Goal: Navigation & Orientation: Understand site structure

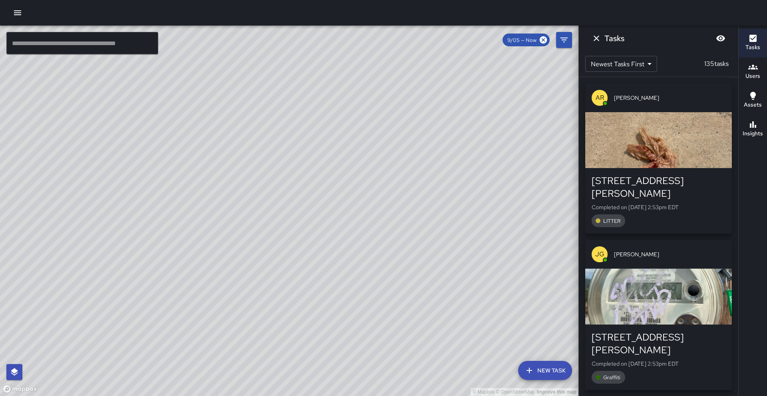
click at [484, 196] on div "© Mapbox © OpenStreetMap Improve this map" at bounding box center [289, 211] width 578 height 371
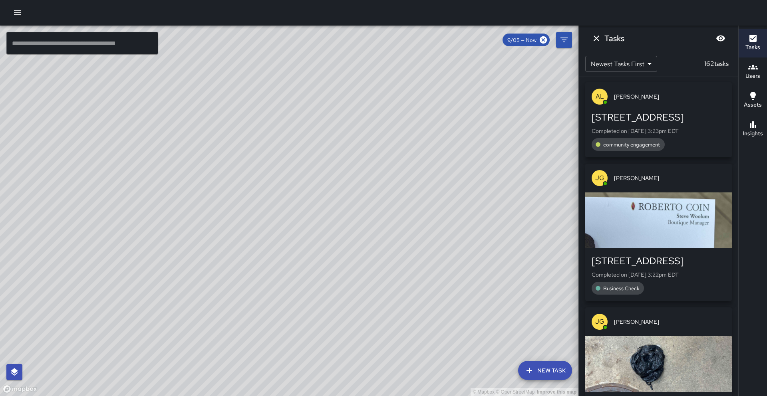
scroll to position [2, 0]
click at [497, 272] on div "© Mapbox © OpenStreetMap Improve this map" at bounding box center [289, 211] width 578 height 371
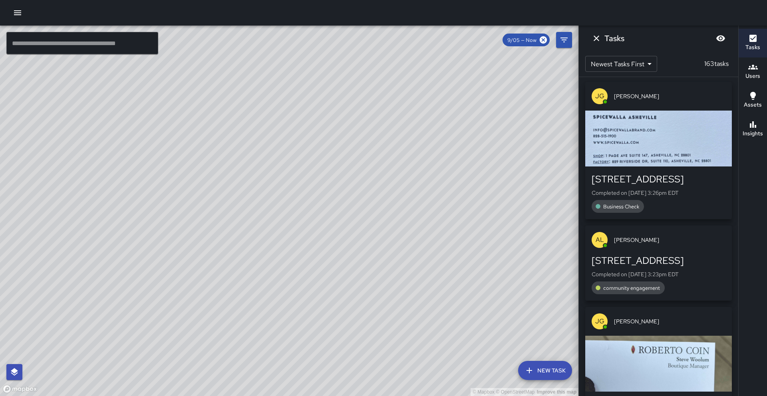
drag, startPoint x: 398, startPoint y: 203, endPoint x: 346, endPoint y: 169, distance: 62.6
click at [346, 169] on div "© Mapbox © OpenStreetMap Improve this map" at bounding box center [289, 211] width 578 height 371
drag, startPoint x: 428, startPoint y: 176, endPoint x: 425, endPoint y: 248, distance: 72.4
click at [425, 248] on div "© Mapbox © OpenStreetMap Improve this map" at bounding box center [289, 211] width 578 height 371
click at [404, 222] on div "© Mapbox © OpenStreetMap Improve this map" at bounding box center [289, 211] width 578 height 371
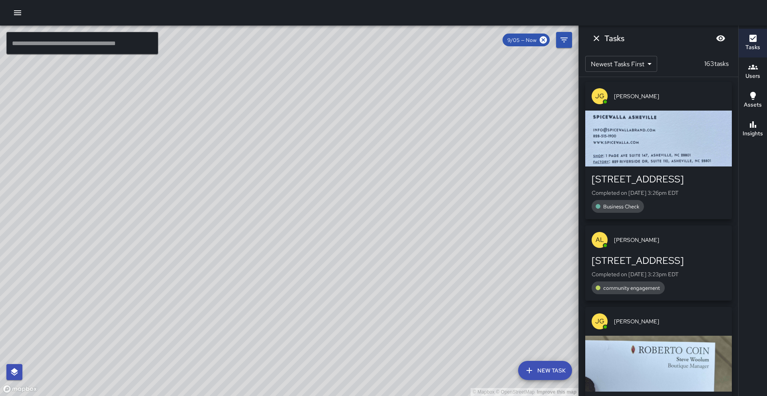
drag, startPoint x: 404, startPoint y: 222, endPoint x: 401, endPoint y: 205, distance: 18.1
click at [401, 205] on div "© Mapbox © OpenStreetMap Improve this map" at bounding box center [289, 211] width 578 height 371
drag, startPoint x: 317, startPoint y: 207, endPoint x: 349, endPoint y: 167, distance: 51.2
click at [349, 167] on div "© Mapbox © OpenStreetMap Improve this map" at bounding box center [289, 211] width 578 height 371
drag, startPoint x: 339, startPoint y: 273, endPoint x: 352, endPoint y: 211, distance: 63.2
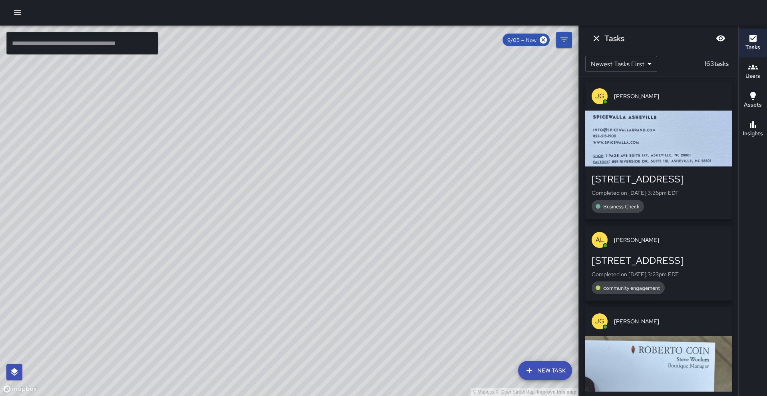
click at [352, 211] on div "© Mapbox © OpenStreetMap Improve this map" at bounding box center [289, 211] width 578 height 371
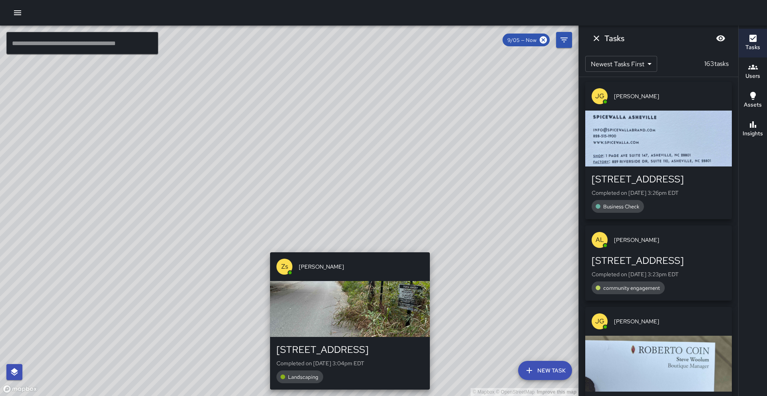
click at [348, 249] on div "© Mapbox © OpenStreetMap Improve this map Zs [PERSON_NAME] [STREET_ADDRESS] Com…" at bounding box center [289, 211] width 578 height 371
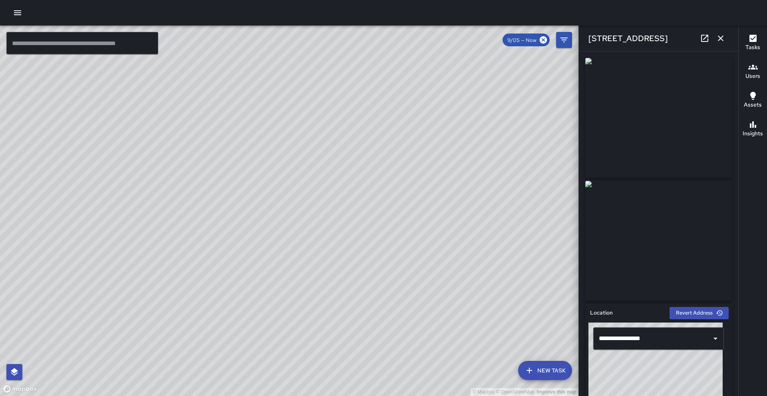
click at [719, 42] on icon "button" at bounding box center [721, 39] width 10 height 10
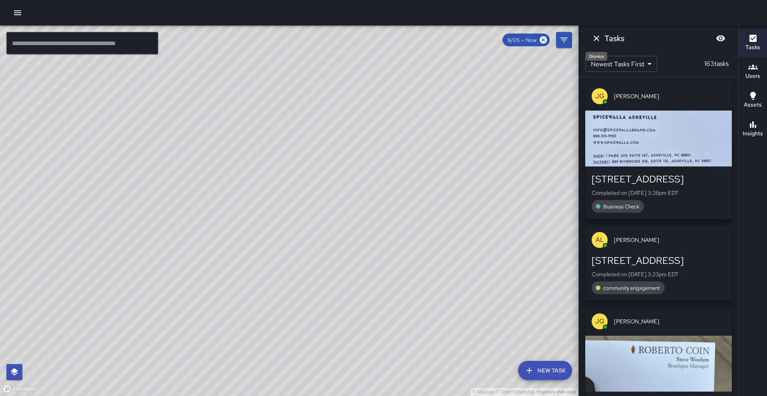
click at [596, 39] on icon "Dismiss" at bounding box center [597, 39] width 10 height 10
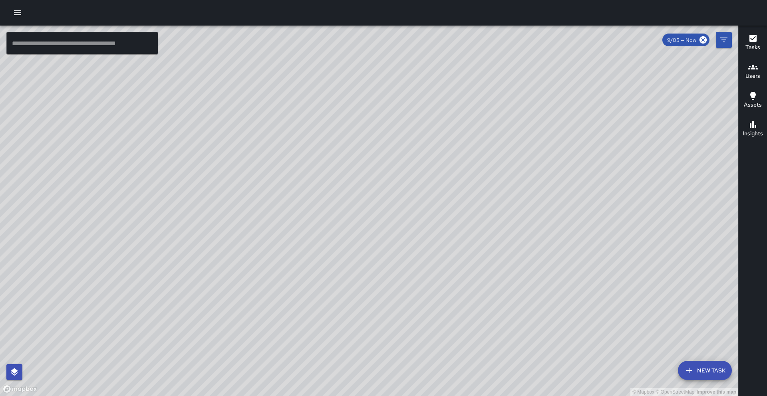
drag, startPoint x: 465, startPoint y: 94, endPoint x: 398, endPoint y: 216, distance: 139.4
click at [398, 216] on div "© Mapbox © OpenStreetMap Improve this map" at bounding box center [369, 211] width 738 height 371
drag, startPoint x: 364, startPoint y: 279, endPoint x: 368, endPoint y: 217, distance: 62.0
click at [368, 217] on div "© Mapbox © OpenStreetMap Improve this map" at bounding box center [369, 211] width 738 height 371
drag, startPoint x: 366, startPoint y: 194, endPoint x: 333, endPoint y: 274, distance: 86.9
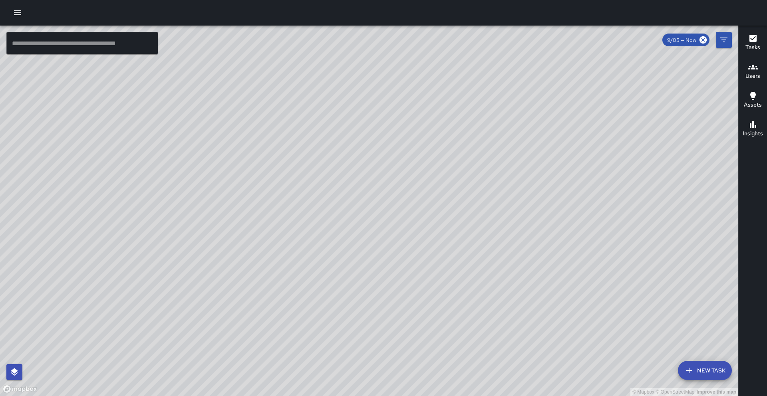
click at [333, 274] on div "© Mapbox © OpenStreetMap Improve this map" at bounding box center [369, 211] width 738 height 371
drag, startPoint x: 338, startPoint y: 300, endPoint x: 330, endPoint y: 284, distance: 18.2
click at [330, 284] on div "© Mapbox © OpenStreetMap Improve this map" at bounding box center [369, 211] width 738 height 371
